Goal: Information Seeking & Learning: Find specific page/section

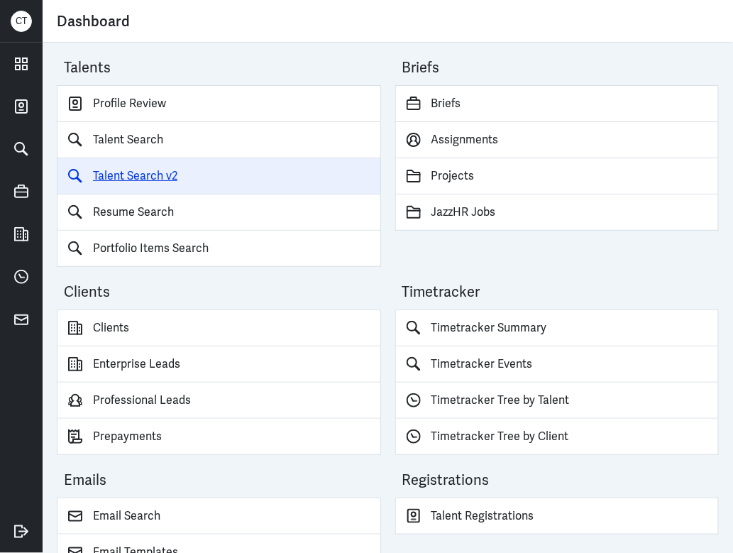
click at [143, 163] on link "Talent Search v2" at bounding box center [219, 176] width 324 height 36
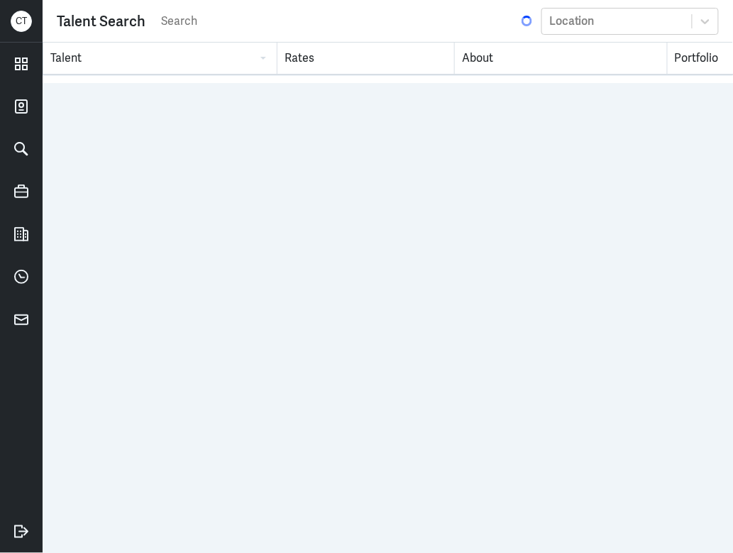
click at [173, 23] on input "search" at bounding box center [340, 21] width 360 height 21
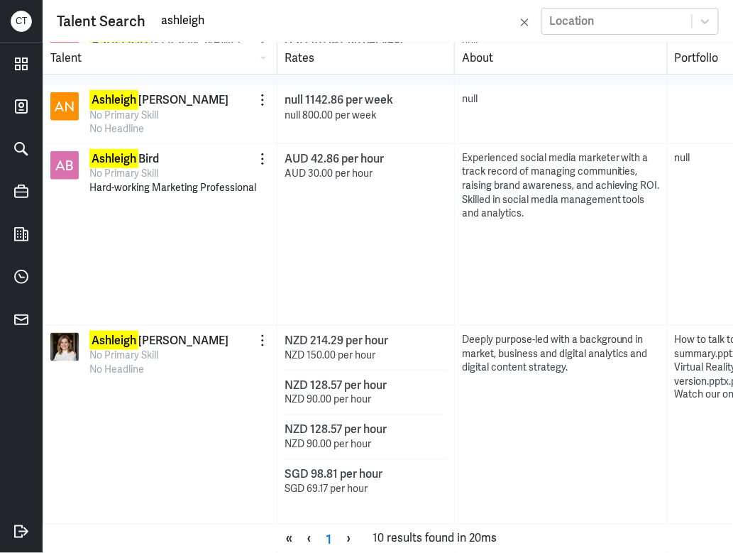
scroll to position [234, 0]
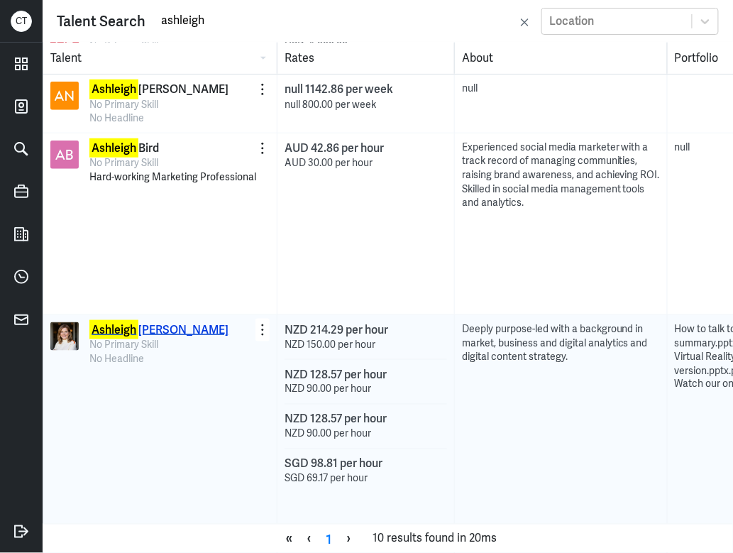
click at [146, 330] on p "Ashleigh Adair" at bounding box center [158, 330] width 139 height 16
click at [224, 27] on input "ashleigh" at bounding box center [338, 20] width 356 height 21
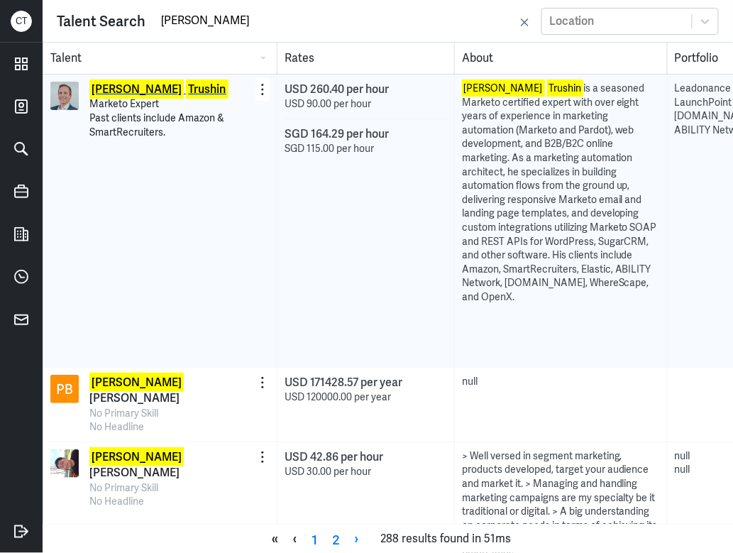
click at [186, 83] on mark "Trushin" at bounding box center [207, 89] width 42 height 19
click at [198, 18] on input "paul trushin" at bounding box center [338, 20] width 356 height 21
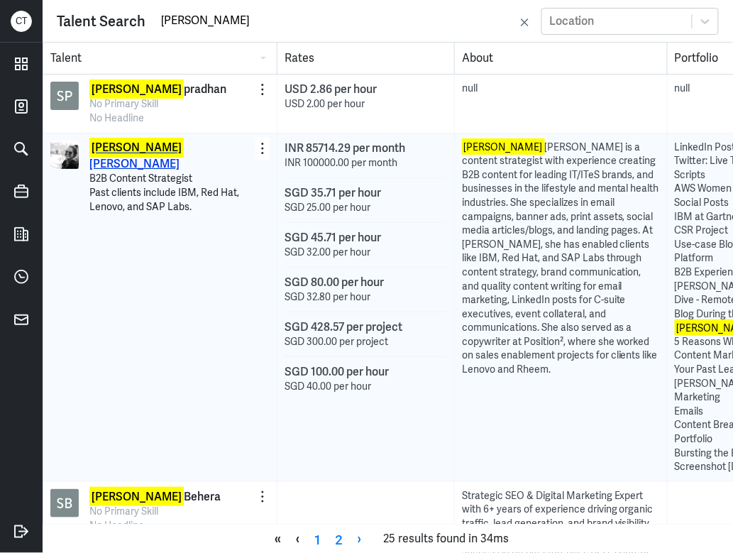
click at [161, 146] on p "Swagatika Sarangi" at bounding box center [172, 157] width 166 height 32
click at [251, 13] on input "swagatika" at bounding box center [338, 20] width 356 height 21
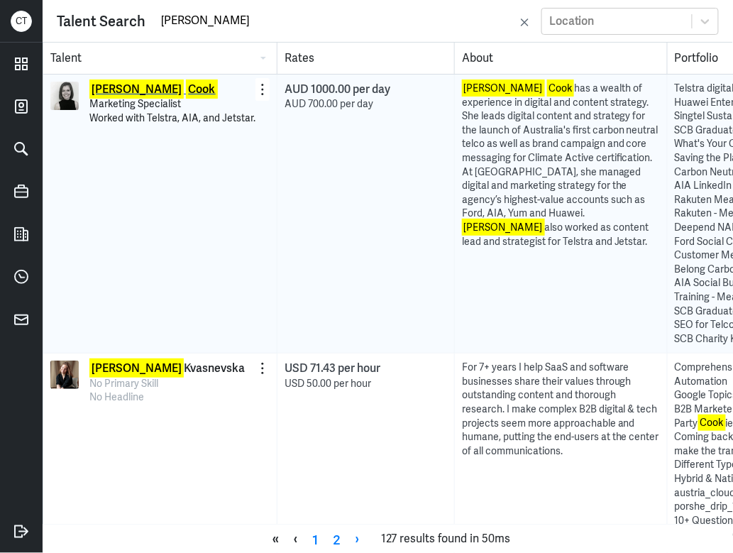
click at [186, 89] on mark "Cook" at bounding box center [201, 89] width 31 height 19
click at [210, 28] on input "anna cook" at bounding box center [338, 20] width 356 height 21
click at [258, 84] on button "button" at bounding box center [263, 89] width 14 height 23
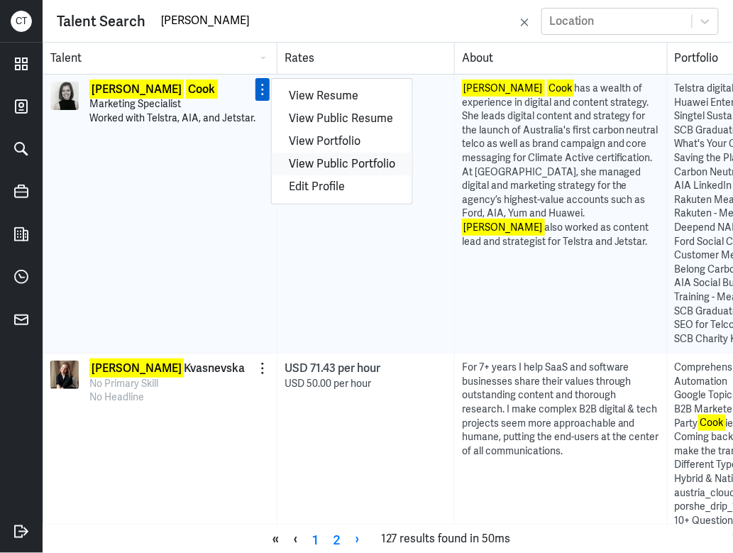
click at [340, 155] on link "View Public Portfolio" at bounding box center [342, 164] width 141 height 23
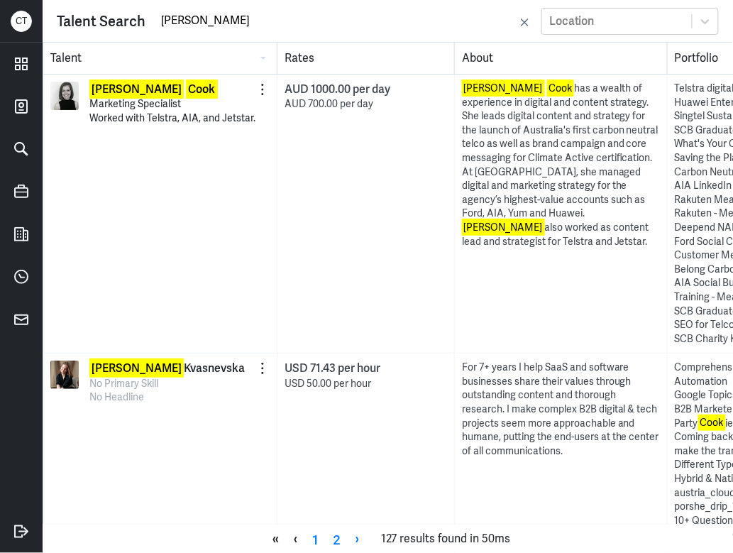
click at [314, 19] on input "anna cook" at bounding box center [338, 20] width 356 height 21
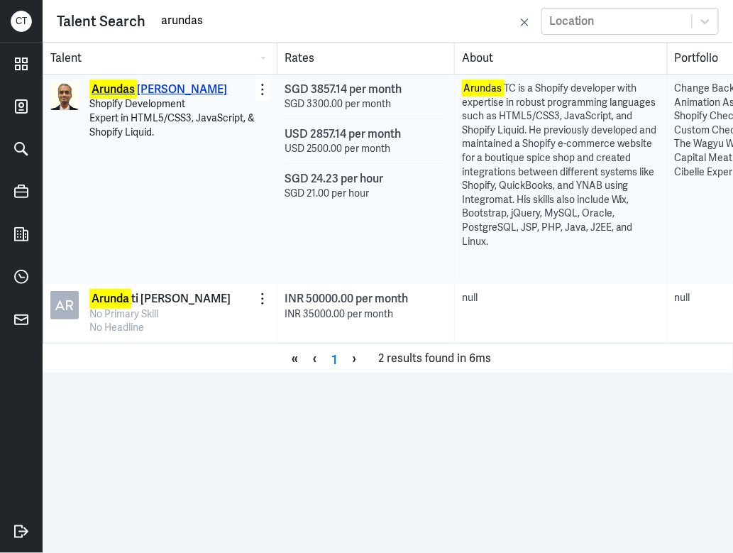
click at [163, 90] on p "Arundas Thulasidas C." at bounding box center [158, 90] width 138 height 16
click at [307, 33] on div "Talent Search arundas Location" at bounding box center [388, 21] width 662 height 27
click at [304, 32] on div "Talent Search arundas Location" at bounding box center [388, 21] width 662 height 27
click at [298, 28] on input "arundas" at bounding box center [338, 20] width 356 height 21
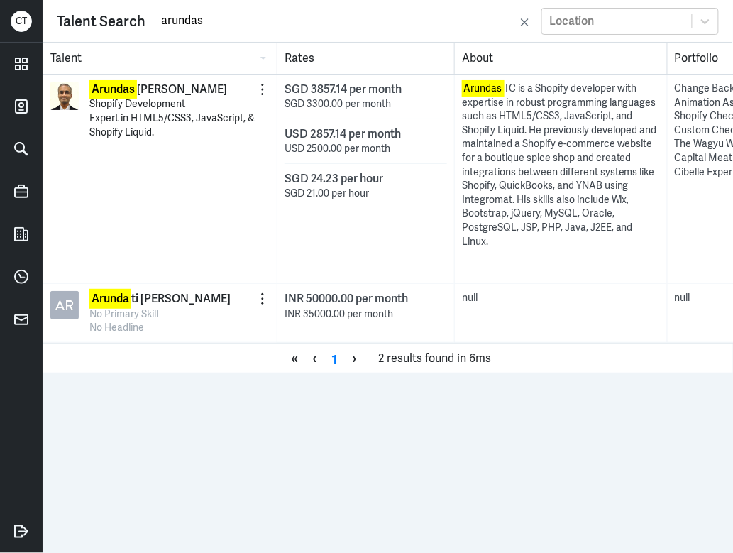
click at [298, 28] on input "arundas" at bounding box center [338, 20] width 356 height 21
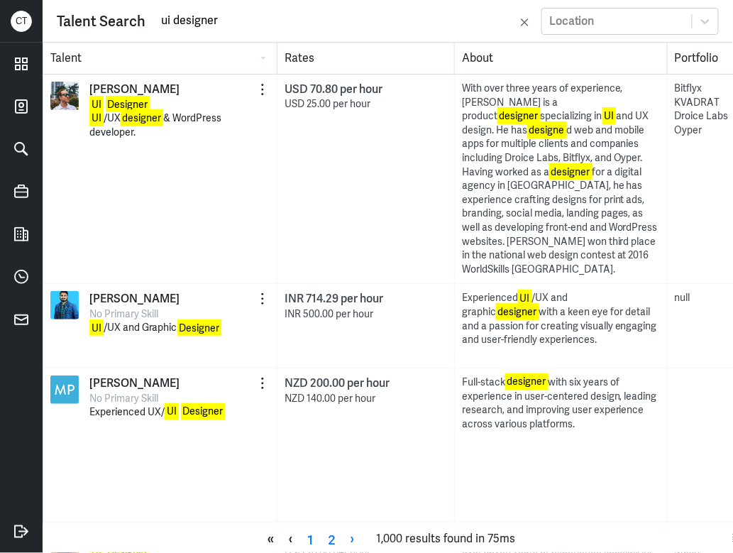
type input "ui designer"
click at [173, 21] on input "ui designer" at bounding box center [338, 20] width 356 height 21
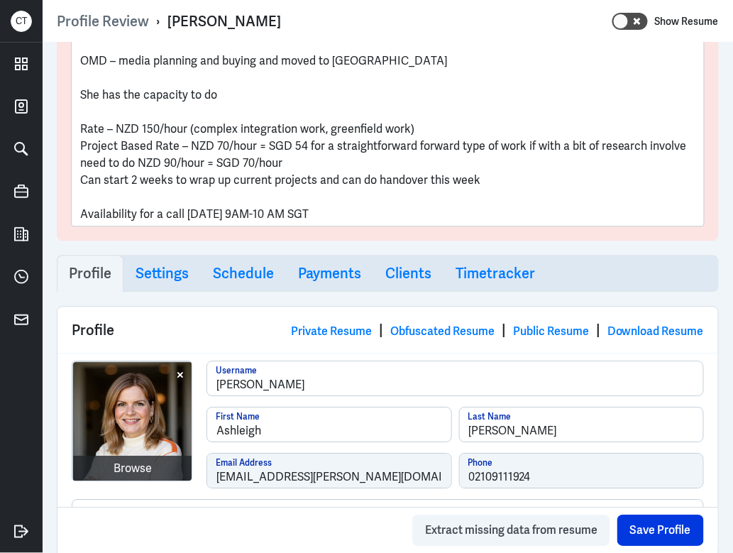
scroll to position [811, 0]
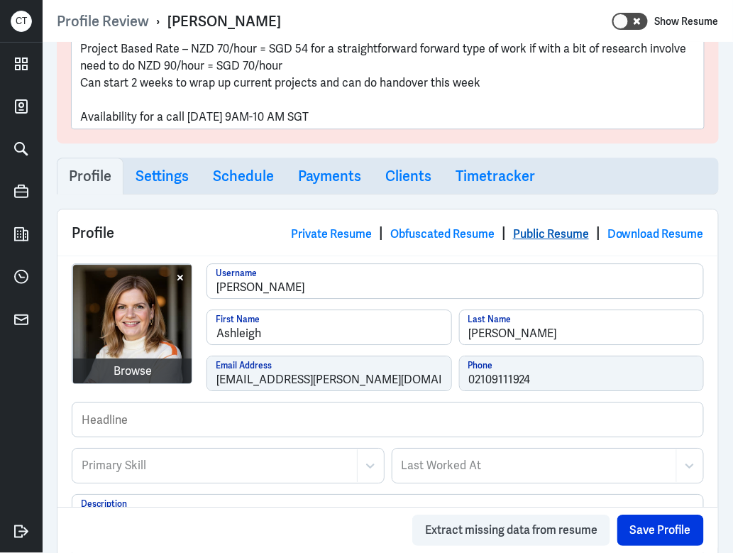
click at [524, 234] on link "Public Resume" at bounding box center [551, 233] width 76 height 15
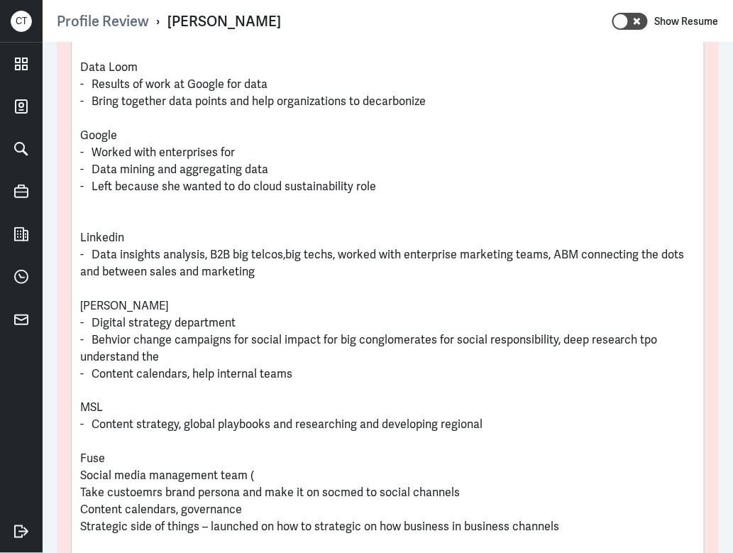
scroll to position [0, 0]
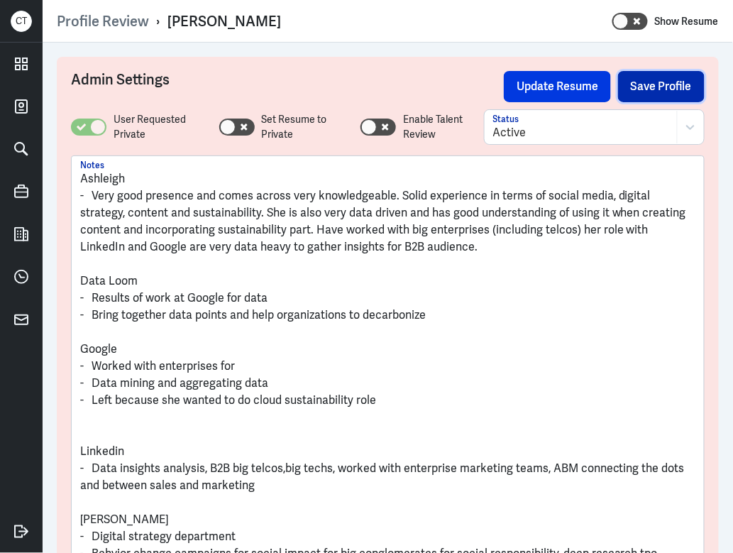
click at [657, 84] on button "Save Profile" at bounding box center [661, 86] width 87 height 31
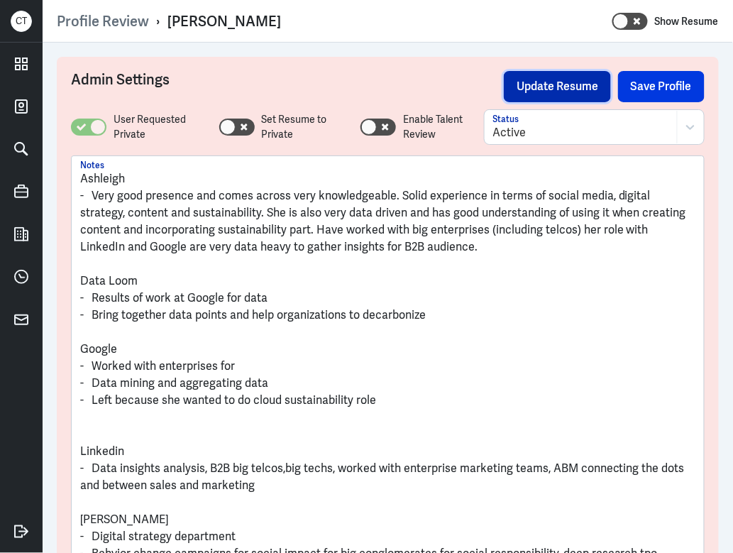
click at [557, 83] on button "Update Resume" at bounding box center [557, 86] width 107 height 31
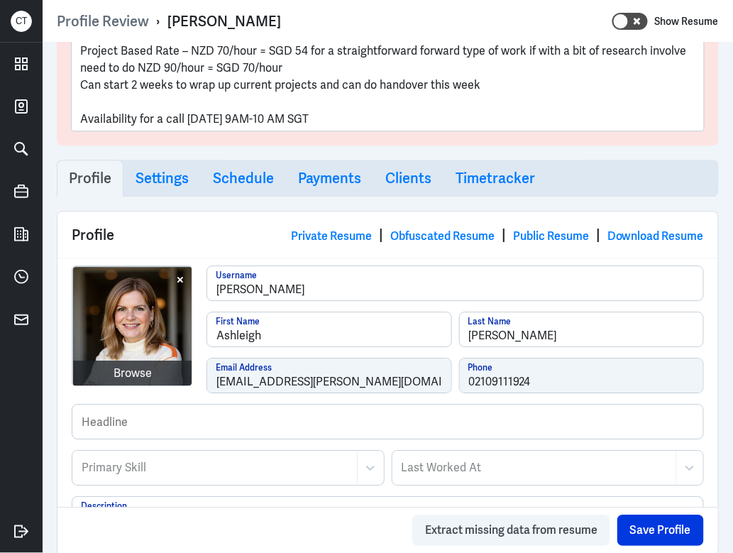
scroll to position [820, 0]
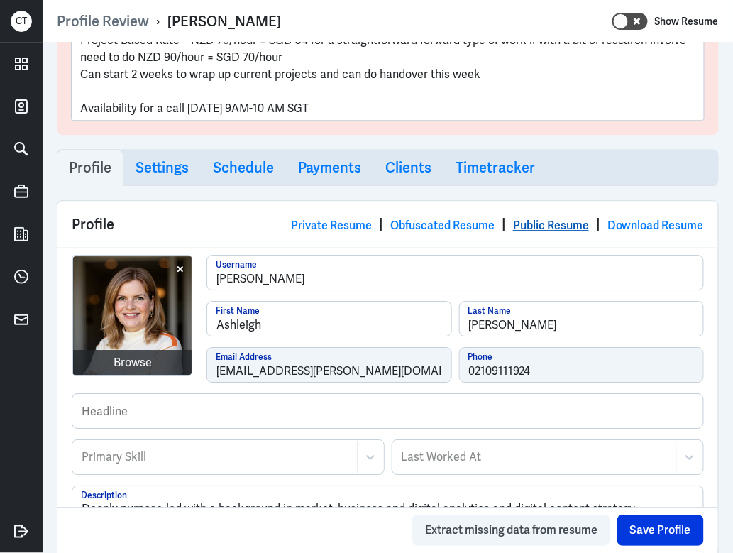
click at [535, 226] on link "Public Resume" at bounding box center [551, 225] width 76 height 15
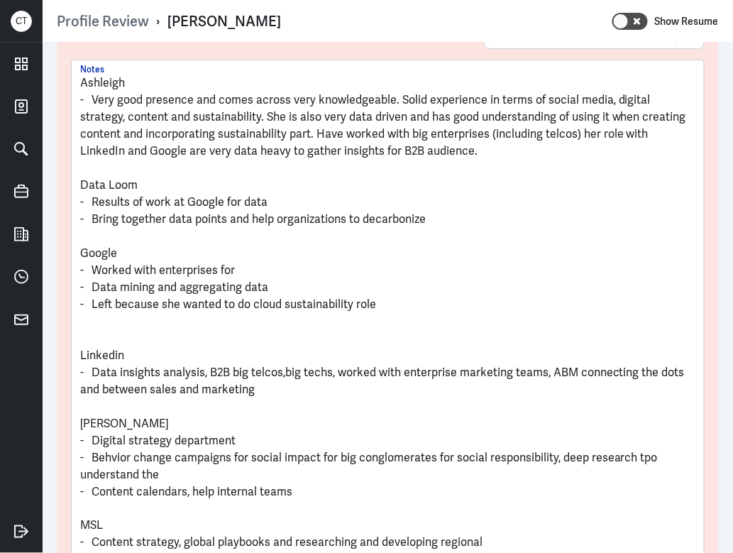
scroll to position [0, 0]
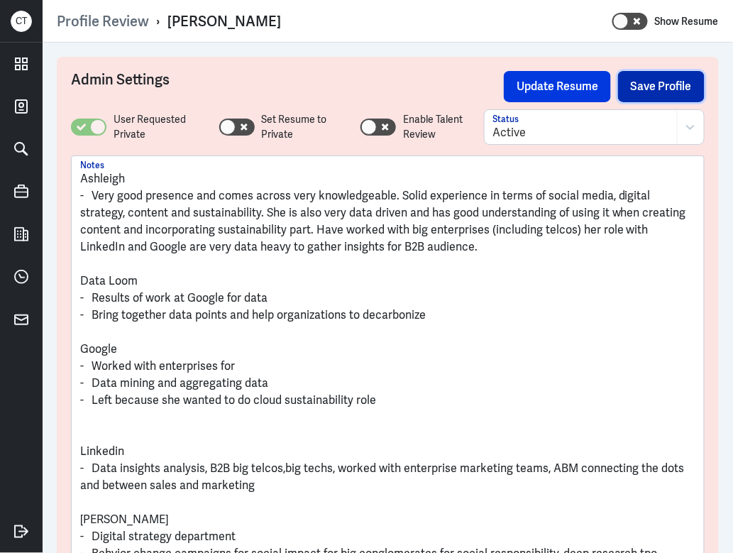
click at [655, 97] on button "Save Profile" at bounding box center [661, 86] width 87 height 31
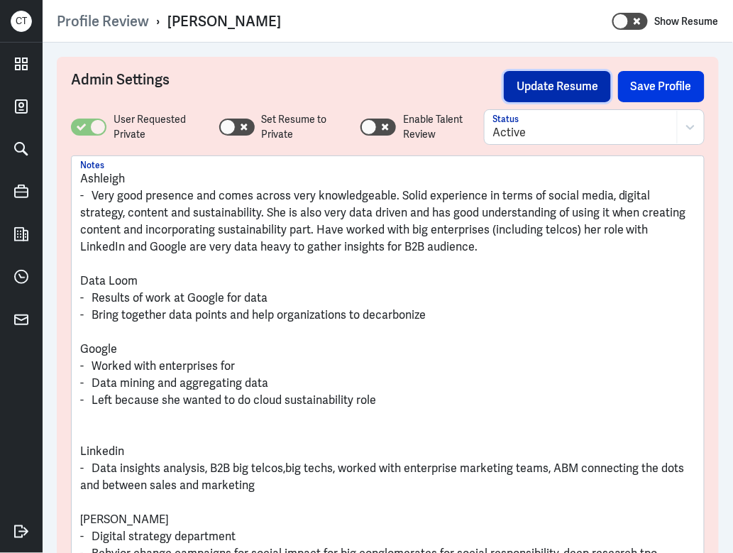
click at [559, 82] on button "Update Resume" at bounding box center [557, 86] width 107 height 31
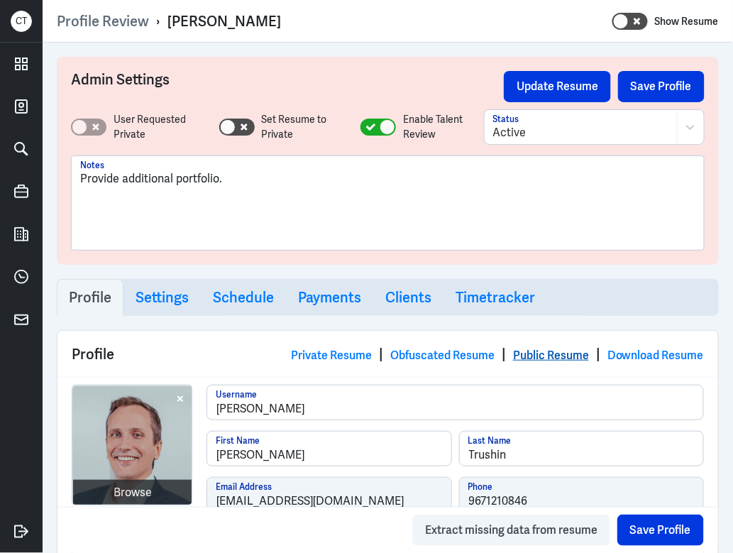
click at [522, 357] on link "Public Resume" at bounding box center [551, 355] width 76 height 15
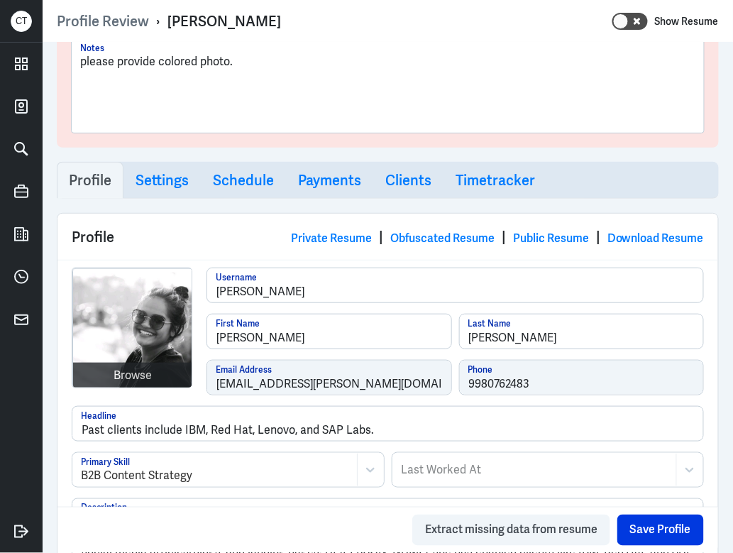
scroll to position [184, 0]
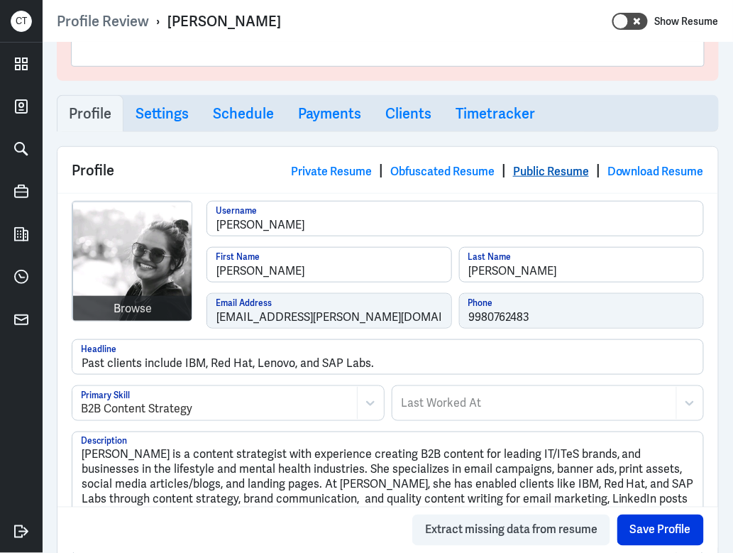
click at [518, 170] on link "Public Resume" at bounding box center [551, 171] width 76 height 15
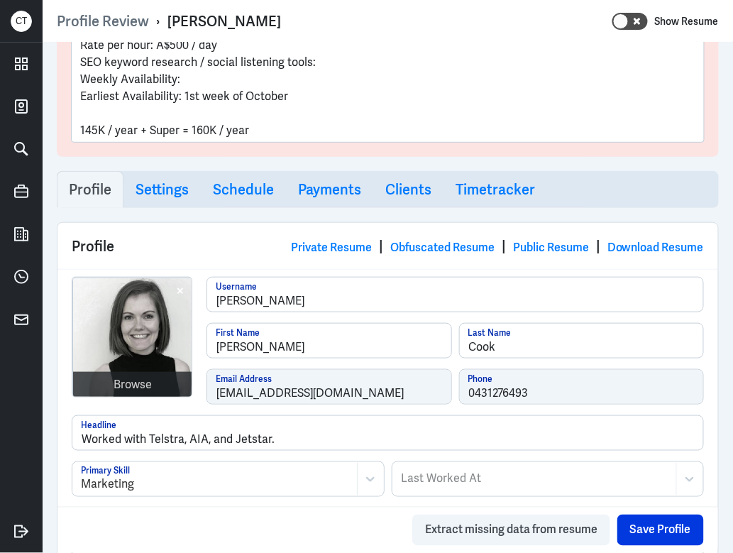
scroll to position [214, 0]
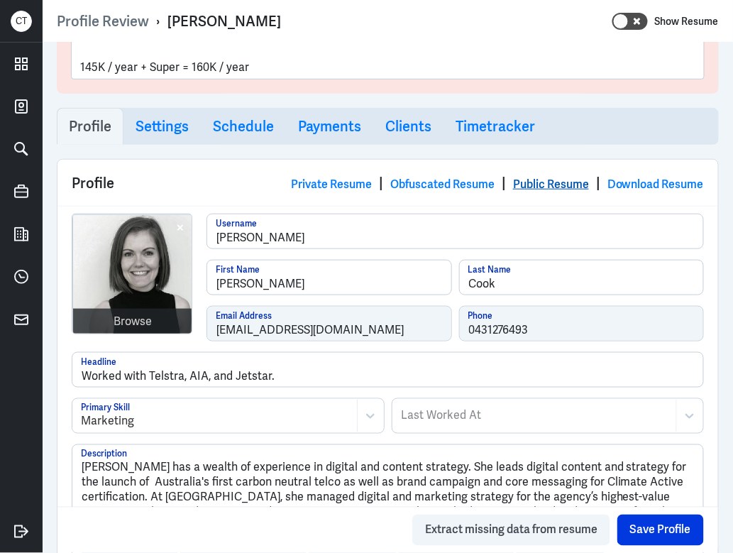
click at [530, 185] on link "Public Resume" at bounding box center [551, 184] width 76 height 15
click at [448, 183] on link "Obfuscated Resume" at bounding box center [442, 184] width 104 height 15
click at [324, 185] on link "Private Resume" at bounding box center [331, 184] width 81 height 15
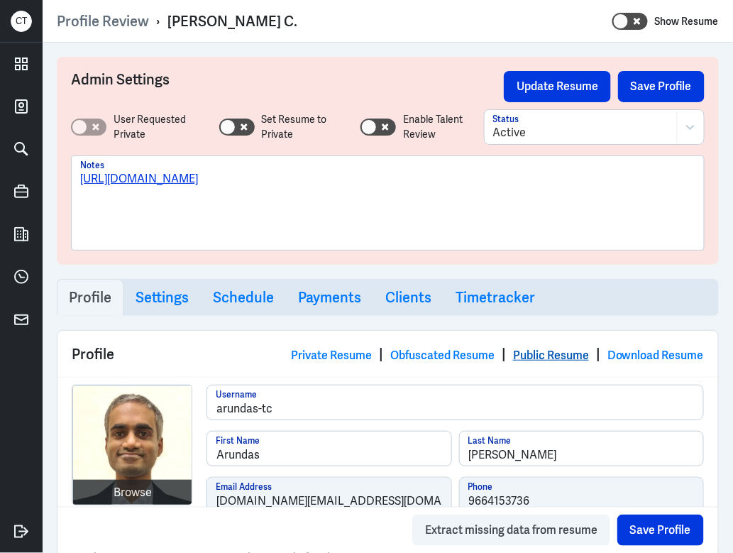
click at [556, 352] on link "Public Resume" at bounding box center [551, 355] width 76 height 15
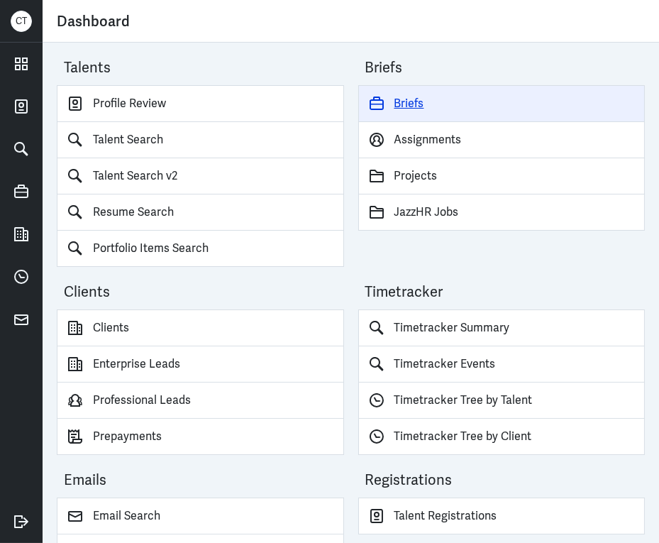
click at [439, 104] on link "Briefs" at bounding box center [502, 103] width 288 height 37
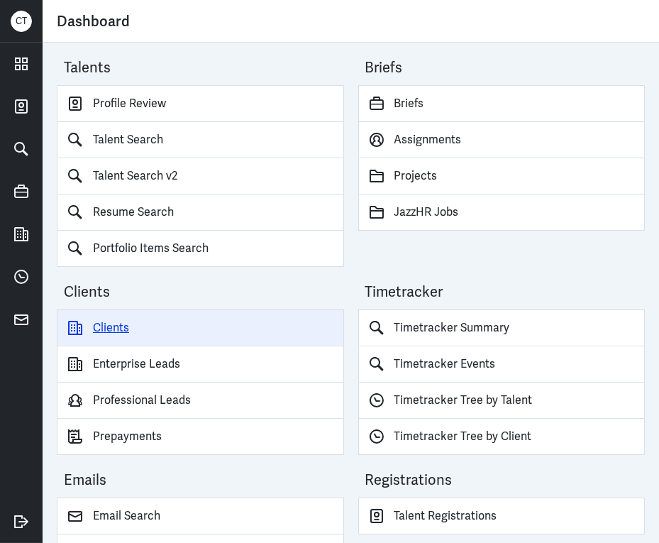
click at [182, 322] on link "Clients" at bounding box center [201, 328] width 288 height 37
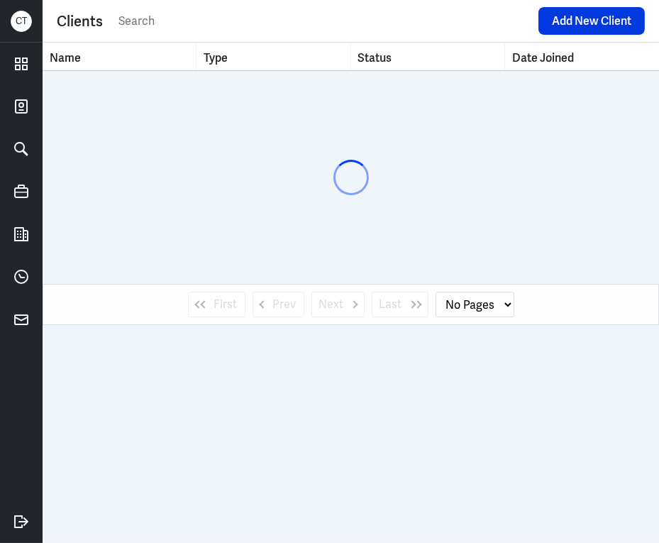
select select "1"
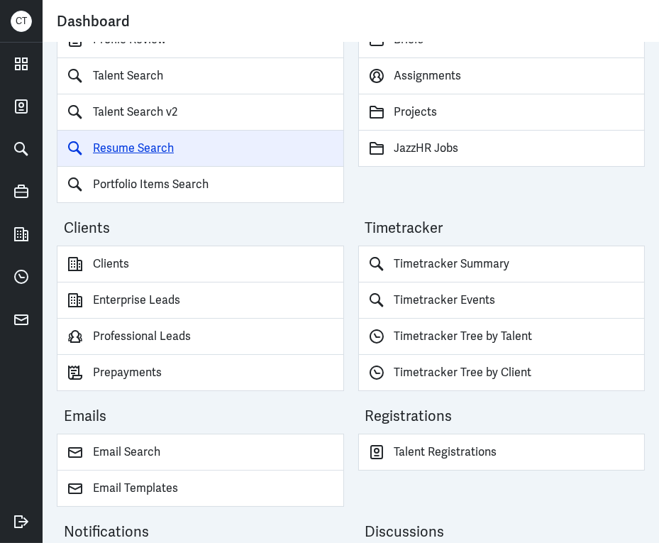
scroll to position [70, 0]
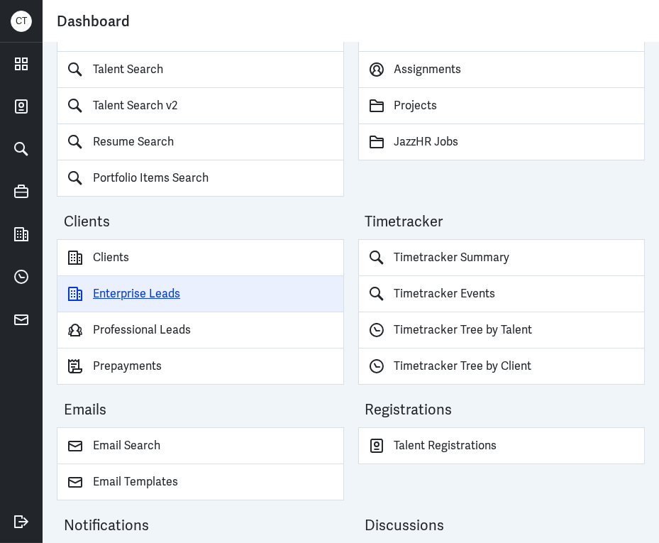
click at [169, 303] on link "Enterprise Leads" at bounding box center [201, 294] width 288 height 36
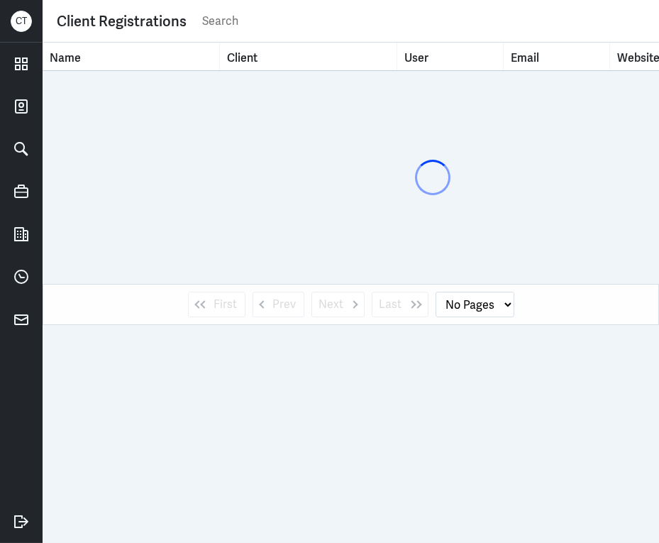
select select "1"
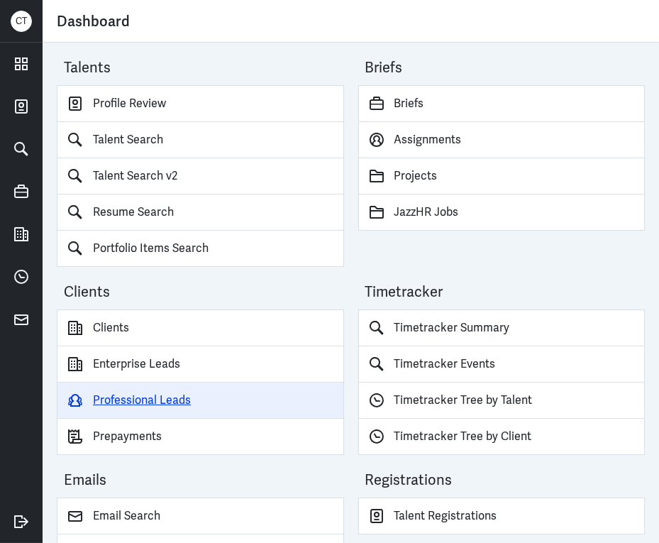
click at [206, 394] on link "Professional Leads" at bounding box center [201, 401] width 288 height 36
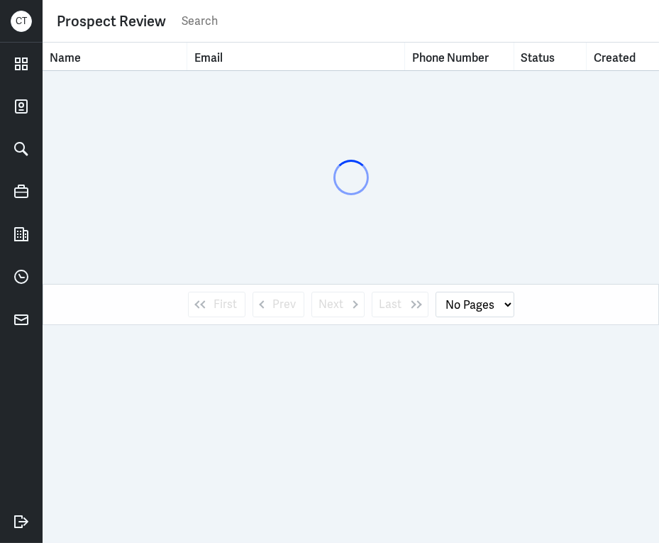
select select "1"
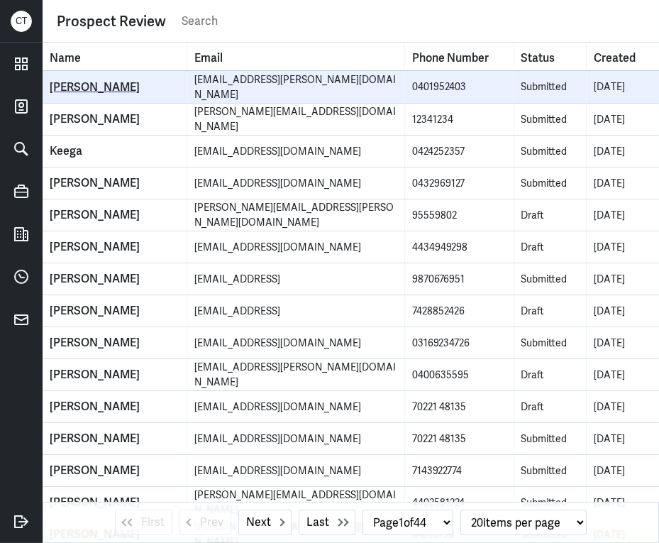
click at [138, 90] on div "Niamh O'Hara" at bounding box center [115, 87] width 130 height 14
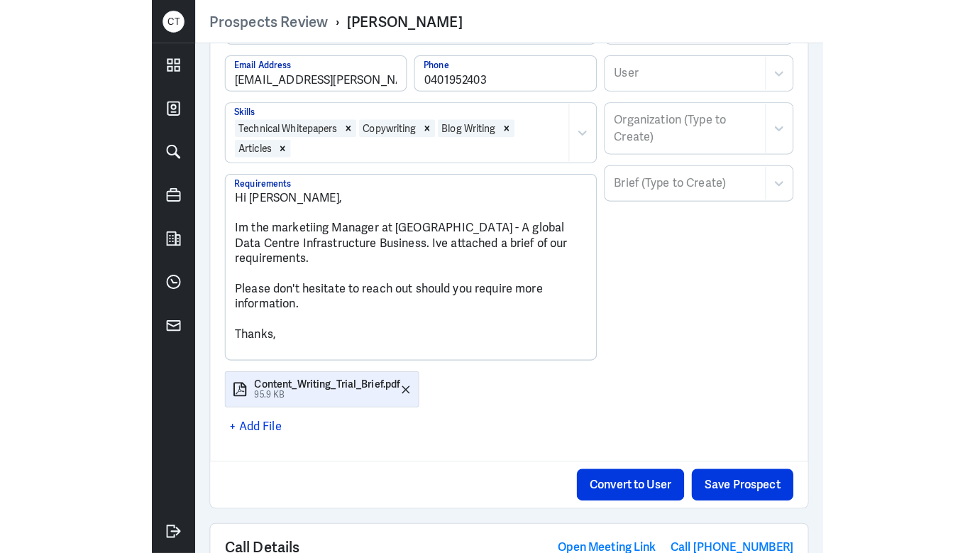
scroll to position [116, 0]
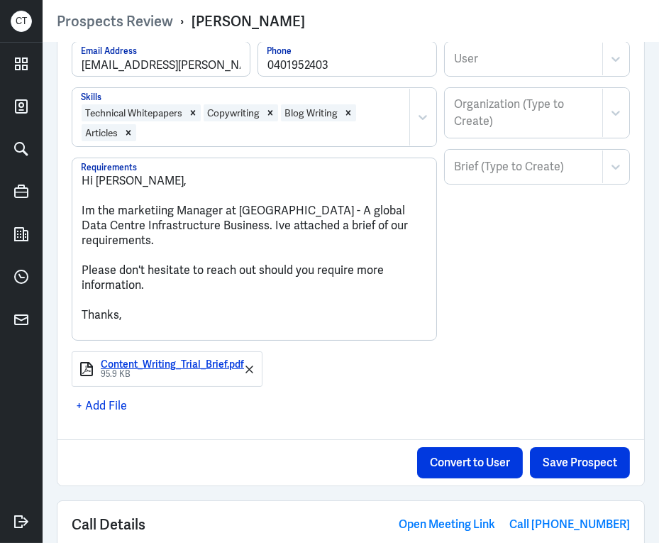
click at [196, 367] on div "Content_Writing_Trial_Brief.pdf" at bounding box center [172, 364] width 143 height 11
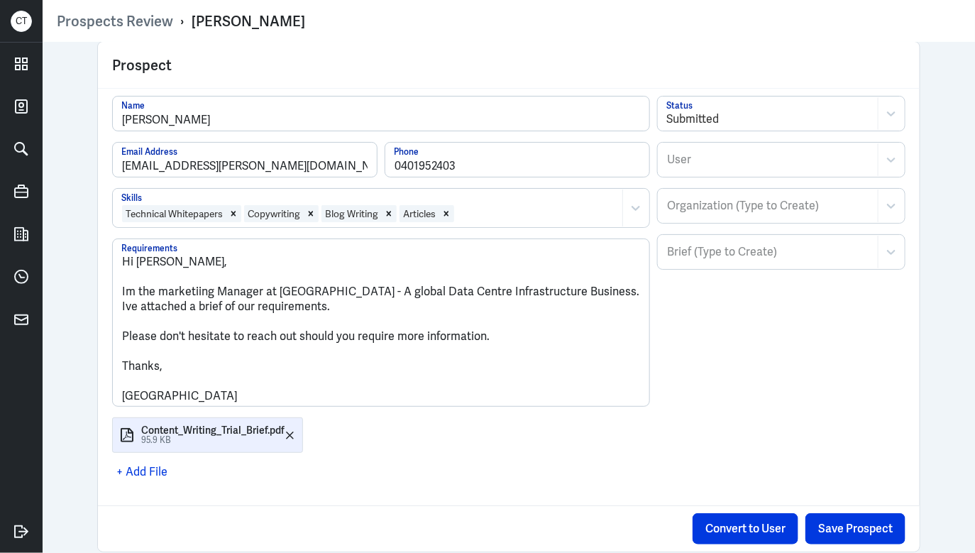
scroll to position [0, 0]
